Goal: Check status: Check status

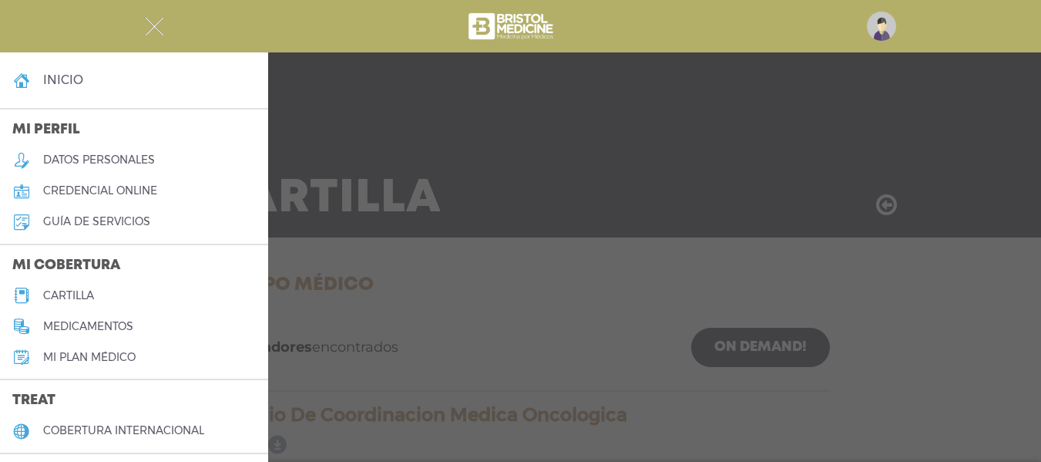
scroll to position [712, 0]
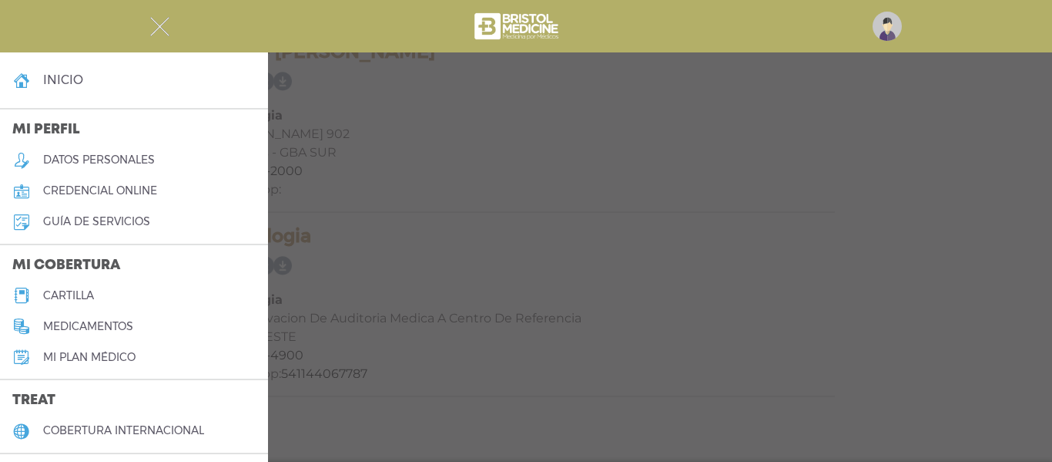
click at [69, 86] on h4 "inicio" at bounding box center [63, 79] width 40 height 15
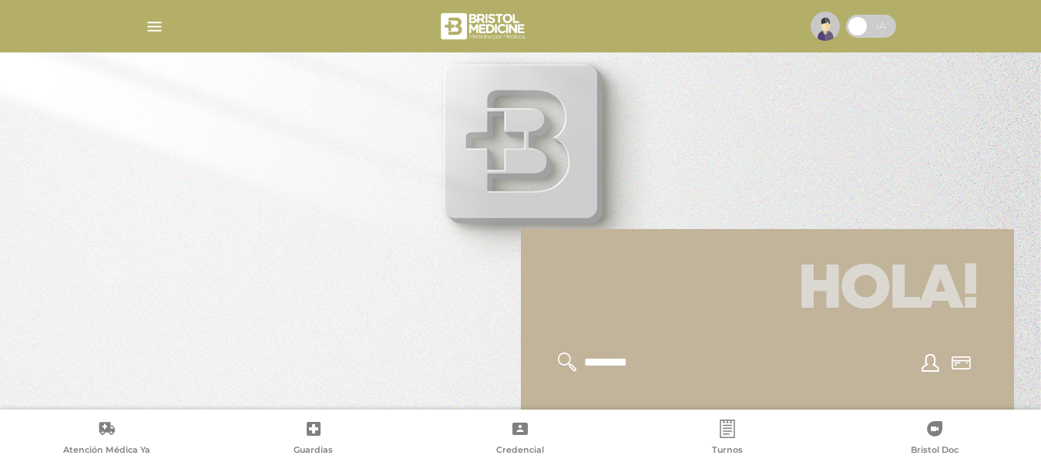
drag, startPoint x: 1015, startPoint y: 148, endPoint x: 1022, endPoint y: 184, distance: 36.7
click at [1020, 190] on div at bounding box center [520, 231] width 1041 height 462
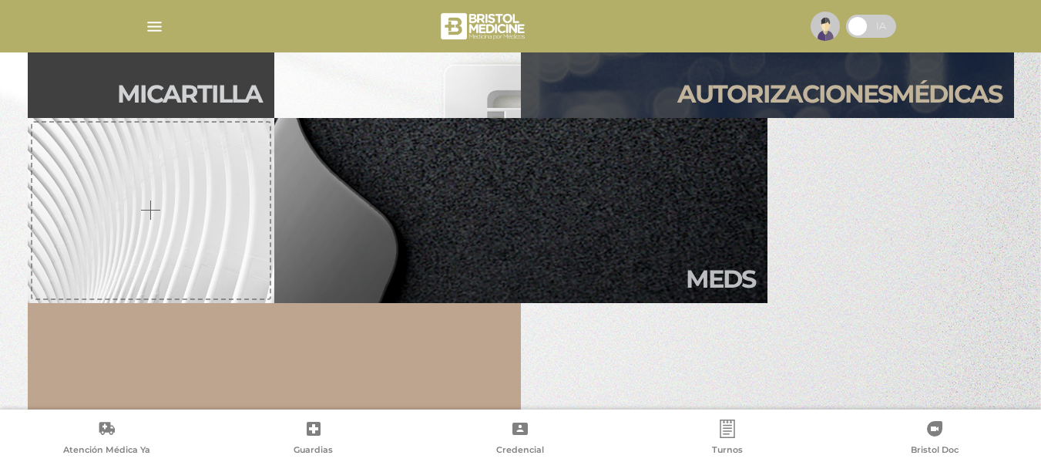
scroll to position [310, 0]
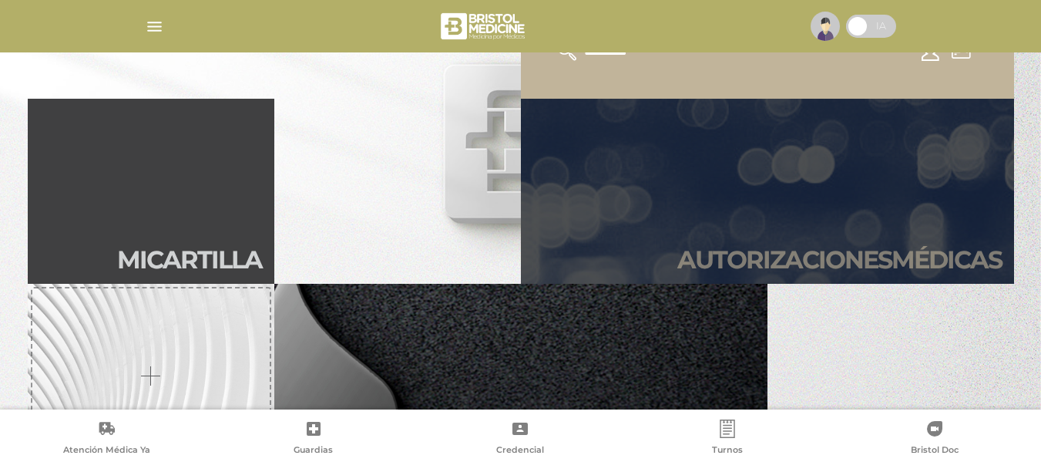
click at [902, 199] on link "Autori zaciones médicas" at bounding box center [767, 191] width 493 height 185
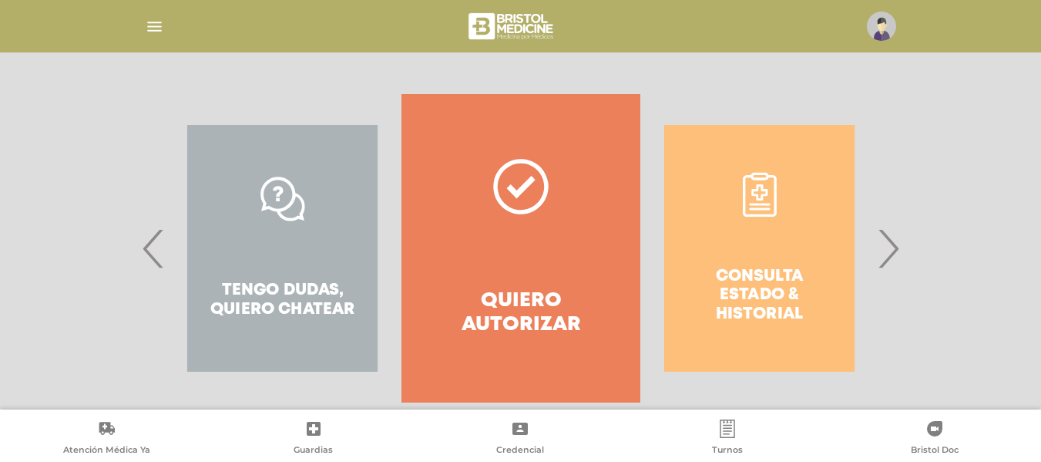
scroll to position [284, 0]
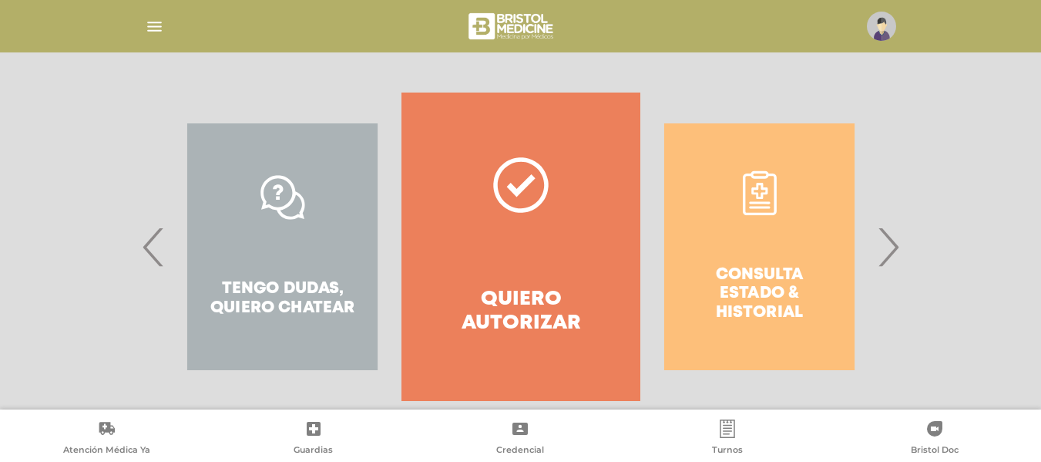
click at [902, 251] on div "Consulta estado & historial Prácticas de autorización automática Tengo dudas, q…" at bounding box center [520, 246] width 789 height 308
click at [894, 245] on span "›" at bounding box center [888, 246] width 30 height 83
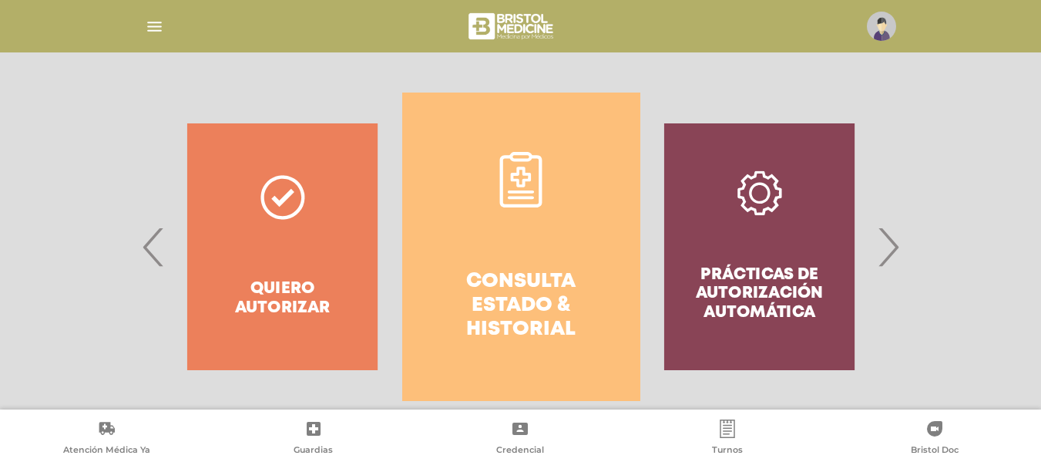
click at [631, 176] on link "Consulta estado & historial" at bounding box center [521, 246] width 238 height 308
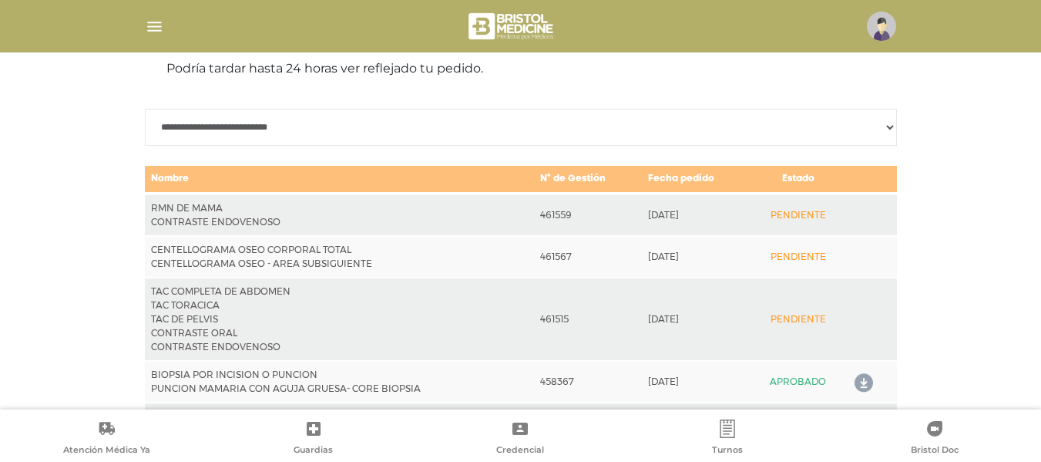
scroll to position [781, 0]
